Goal: Transaction & Acquisition: Purchase product/service

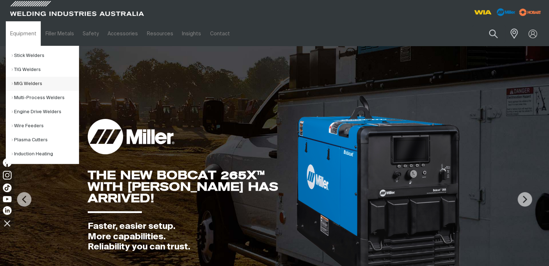
click at [40, 85] on link "MIG Welders" at bounding box center [45, 84] width 67 height 14
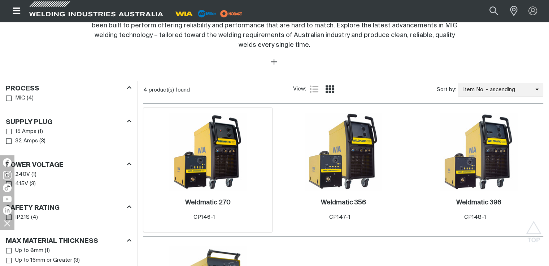
scroll to position [289, 0]
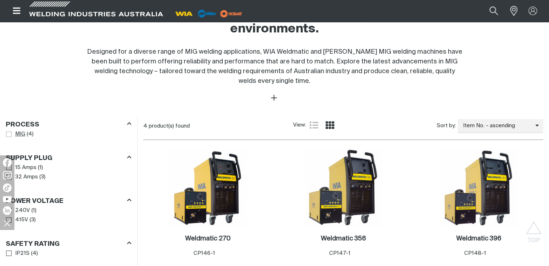
click at [9, 132] on span "Process" at bounding box center [8, 134] width 5 height 5
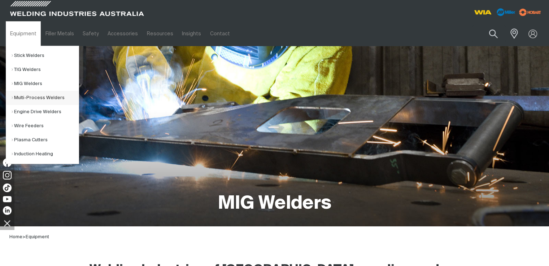
click at [45, 96] on link "Multi-Process Welders" at bounding box center [45, 98] width 67 height 14
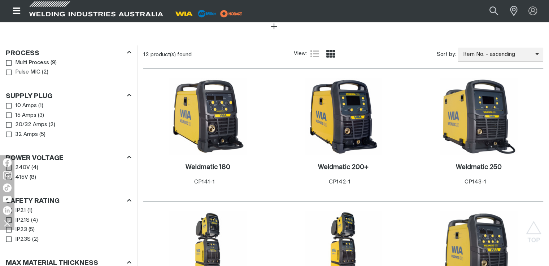
scroll to position [433, 0]
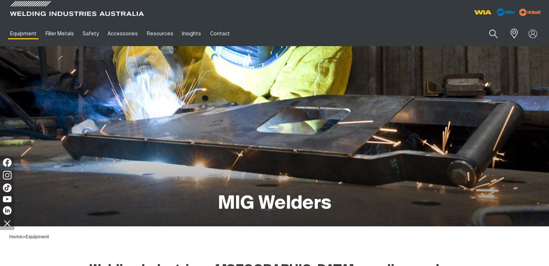
scroll to position [289, 0]
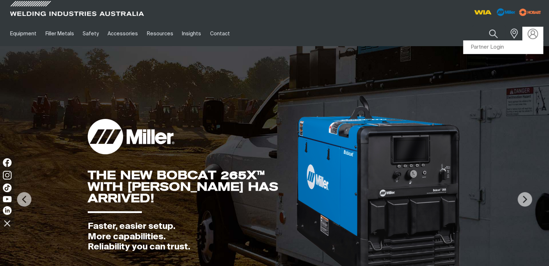
click at [534, 35] on img at bounding box center [533, 34] width 10 height 10
click at [507, 47] on link "Partner Login" at bounding box center [503, 47] width 79 height 13
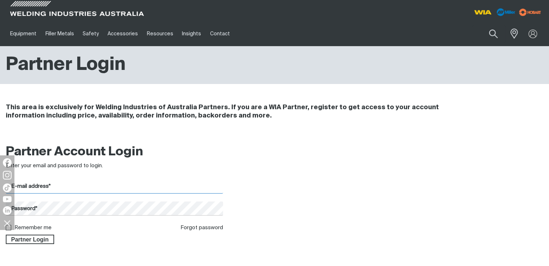
type input "tony@burnback.com.au"
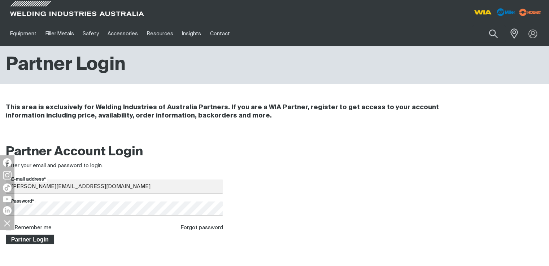
click at [43, 240] on span "Partner Login" at bounding box center [29, 239] width 47 height 9
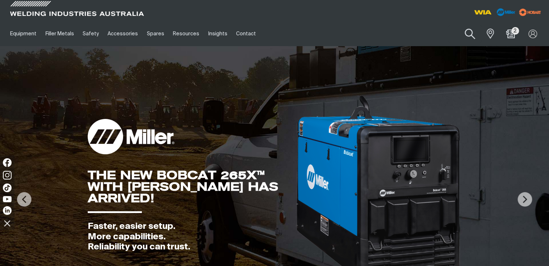
click at [467, 34] on button "Search products" at bounding box center [469, 34] width 29 height 21
click at [448, 34] on input "Search" at bounding box center [425, 34] width 111 height 16
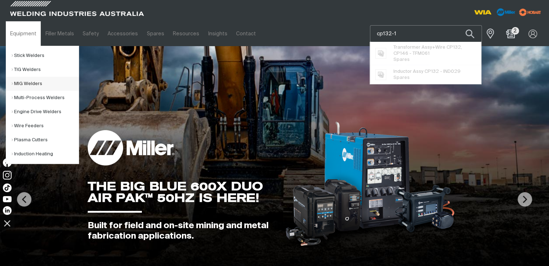
type input "cp132-1"
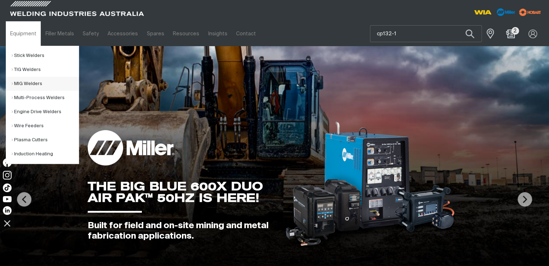
click at [32, 83] on link "MIG Welders" at bounding box center [45, 84] width 67 height 14
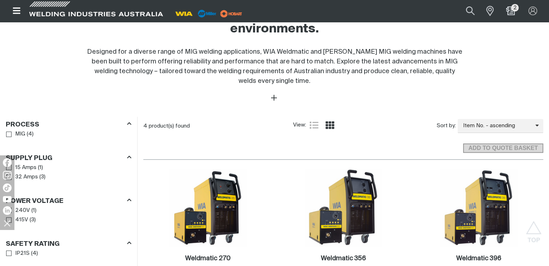
scroll to position [361, 0]
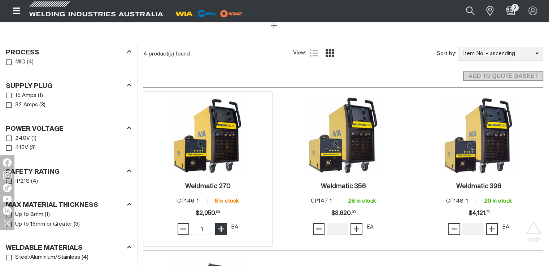
click at [223, 223] on span "+" at bounding box center [221, 229] width 7 height 12
click at [222, 223] on span "+" at bounding box center [221, 229] width 7 height 12
type input "1"
click at [187, 223] on span "−" at bounding box center [183, 229] width 7 height 12
click at [255, 213] on div "Weldmatic 270 . Item No. CP146-1 6 in stock Price $2950 $2,950. 00 − 1 Quantity…" at bounding box center [208, 210] width 122 height 61
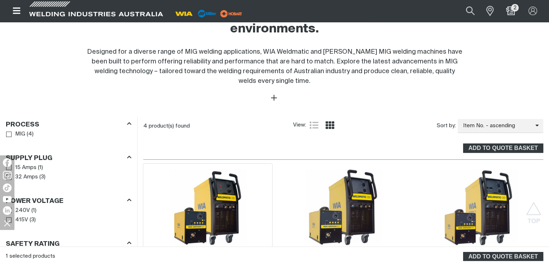
scroll to position [253, 0]
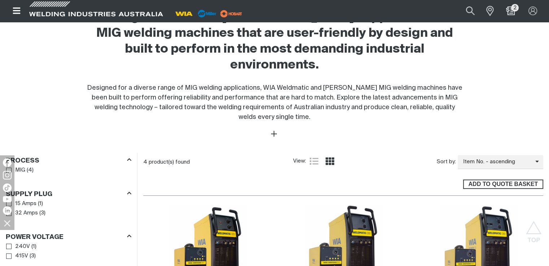
click at [491, 180] on span "ADD TO QUOTE BASKET" at bounding box center [503, 184] width 79 height 9
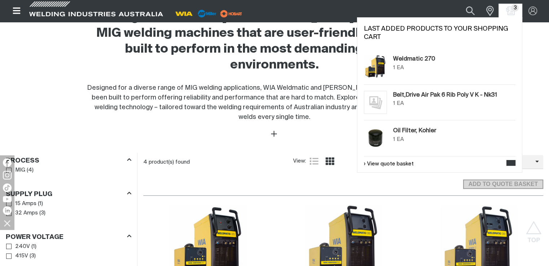
click at [514, 10] on span "3" at bounding box center [515, 8] width 8 height 8
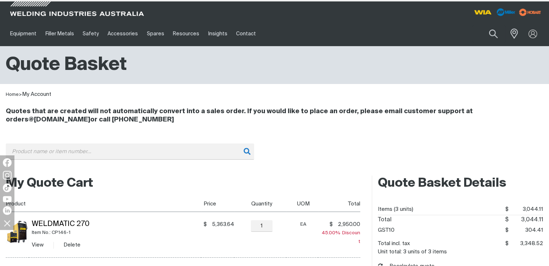
click at [385, 65] on div "Quote Basket" at bounding box center [275, 64] width 538 height 23
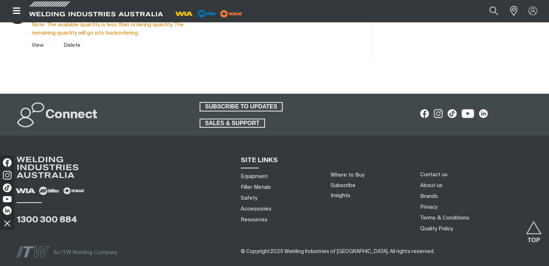
scroll to position [371, 0]
